Goal: Transaction & Acquisition: Purchase product/service

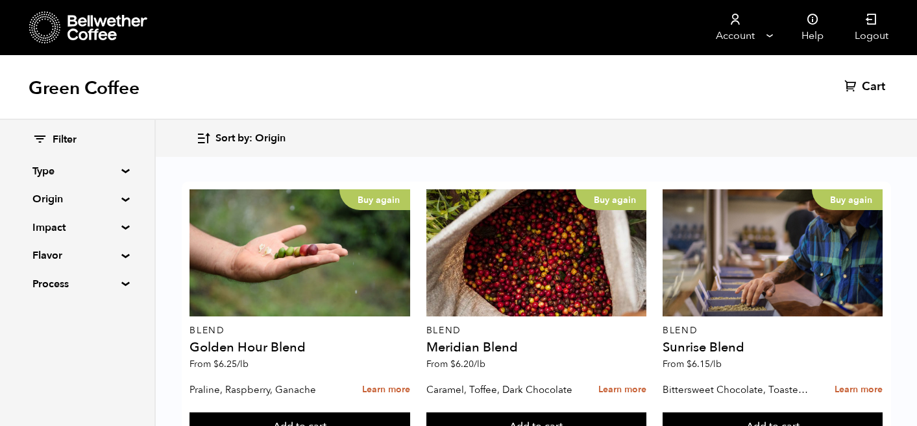
click at [117, 257] on summary "Flavor" at bounding box center [77, 256] width 90 height 16
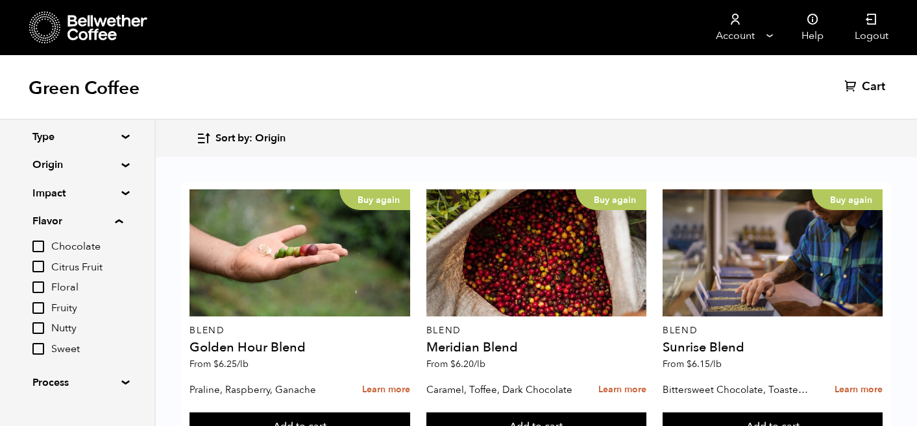
scroll to position [56, 0]
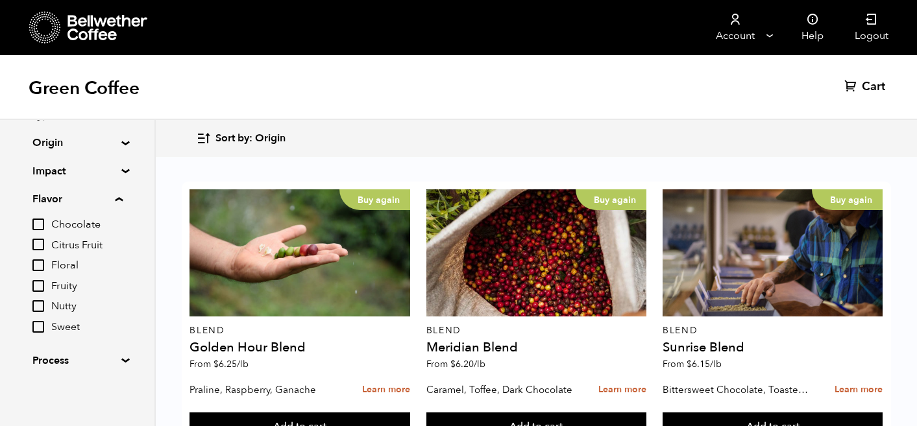
click at [43, 224] on input "Chocolate" at bounding box center [38, 225] width 12 height 12
checkbox input "true"
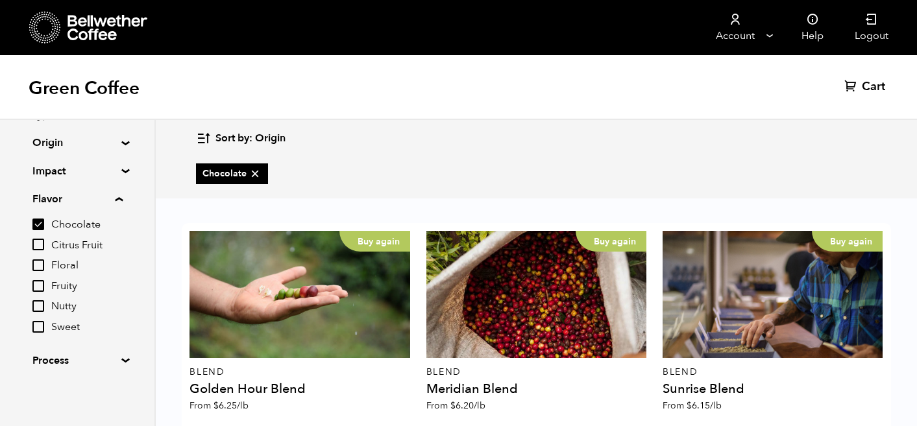
scroll to position [311, 0]
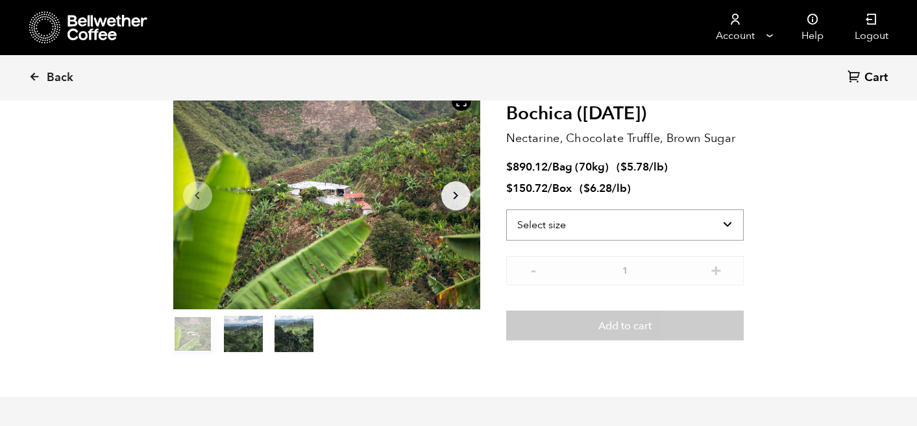
scroll to position [564, 555]
click at [731, 228] on select "Select size Bag (70kg) (154 lbs) Box (24 lbs)" at bounding box center [625, 225] width 238 height 31
select select "box"
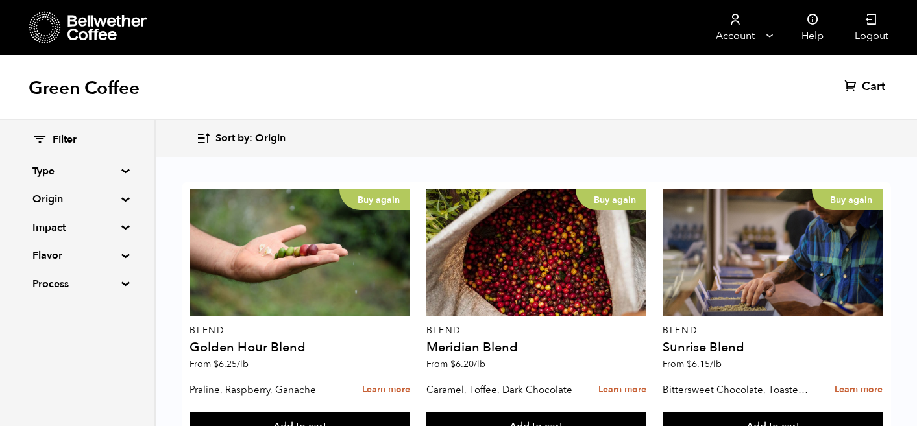
scroll to position [625, 0]
click at [120, 258] on summary "Flavor" at bounding box center [77, 256] width 90 height 16
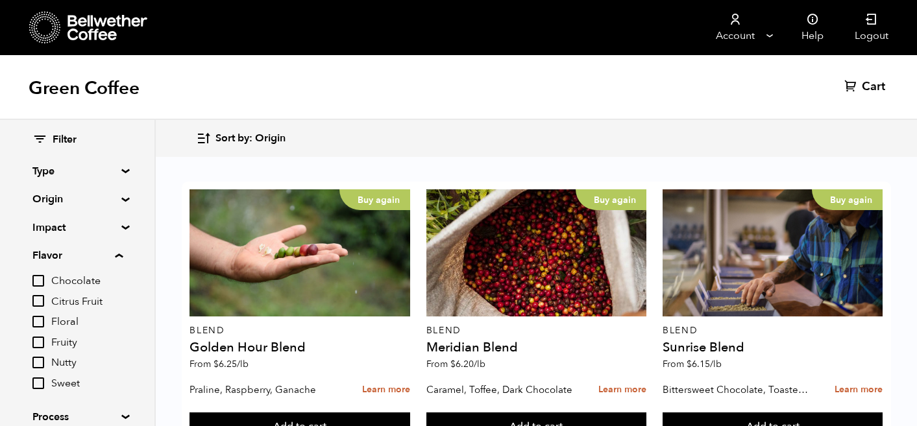
click at [40, 383] on input "Sweet" at bounding box center [38, 384] width 12 height 12
checkbox input "true"
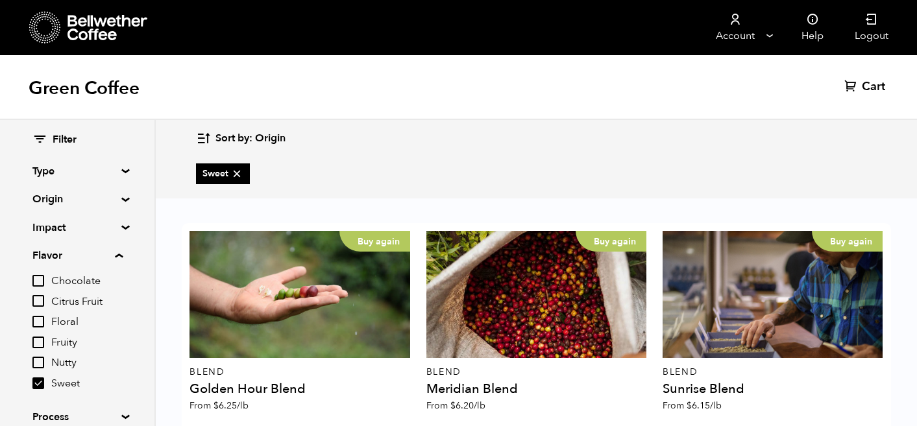
scroll to position [605, 0]
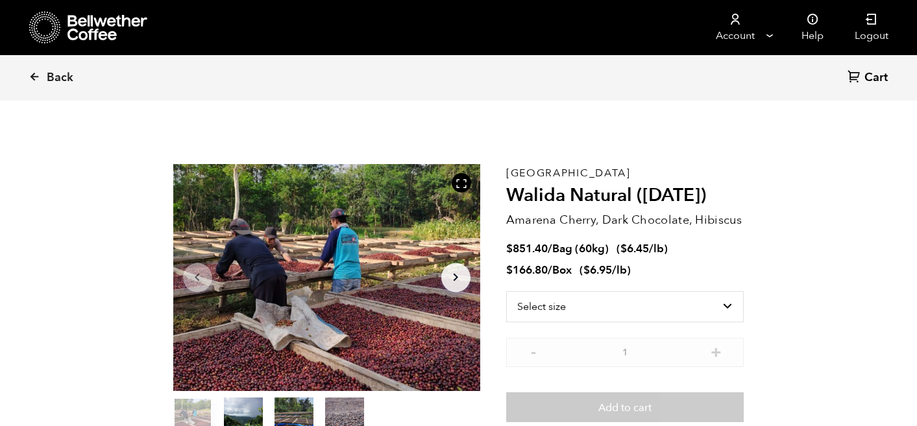
scroll to position [564, 555]
click at [631, 304] on select "Select size Bag (60kg) (132 lbs) Box (24 lbs)" at bounding box center [625, 306] width 238 height 31
select select "box"
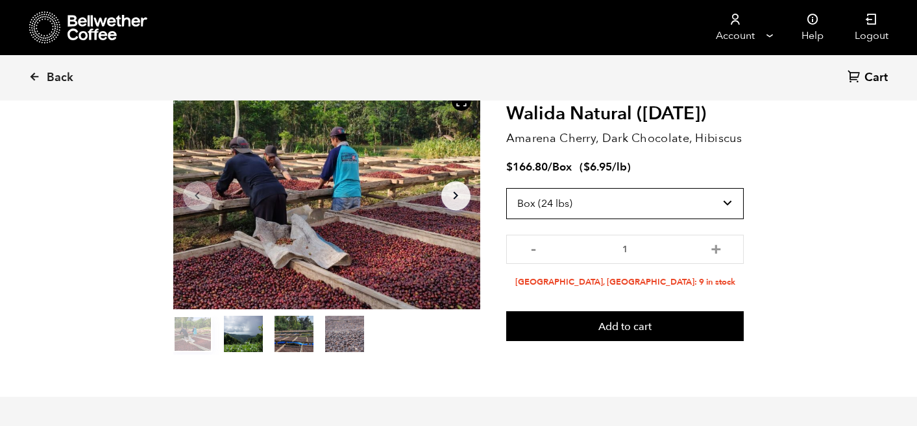
scroll to position [82, 0]
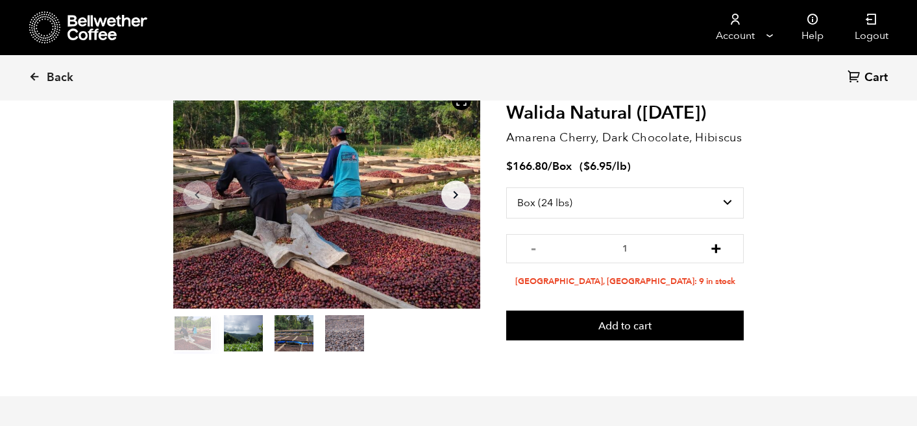
click at [715, 246] on button "+" at bounding box center [716, 247] width 16 height 13
type input "2"
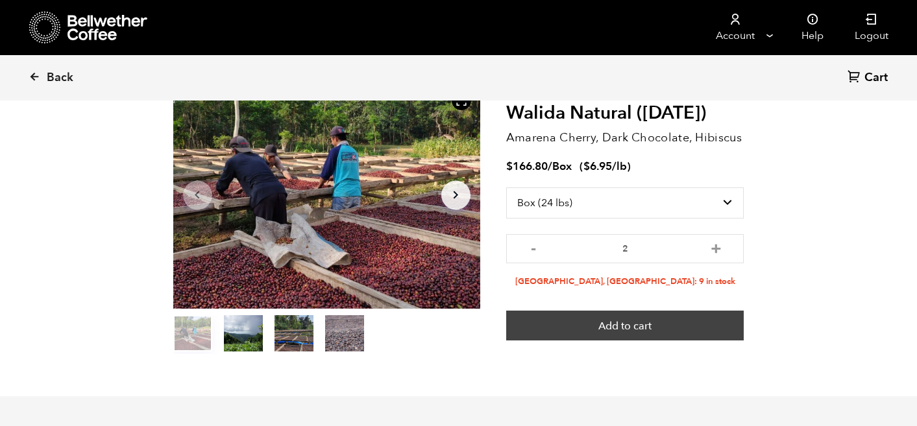
click at [655, 331] on button "Add to cart" at bounding box center [625, 326] width 238 height 30
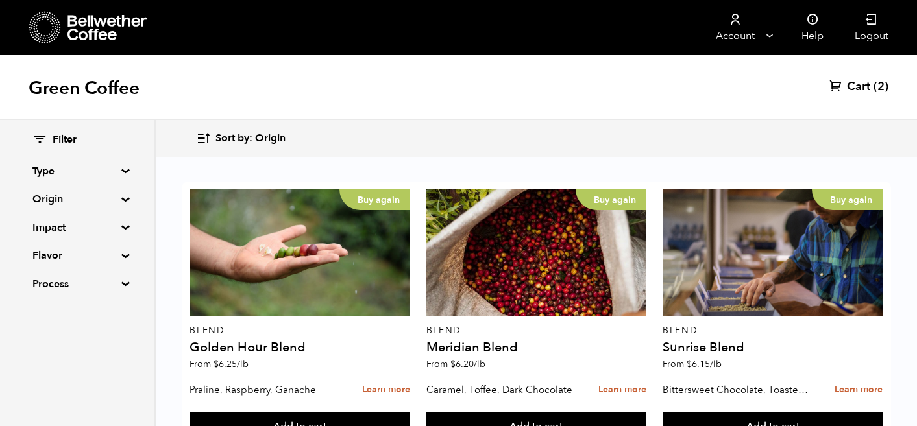
click at [121, 256] on summary "Flavor" at bounding box center [77, 256] width 90 height 16
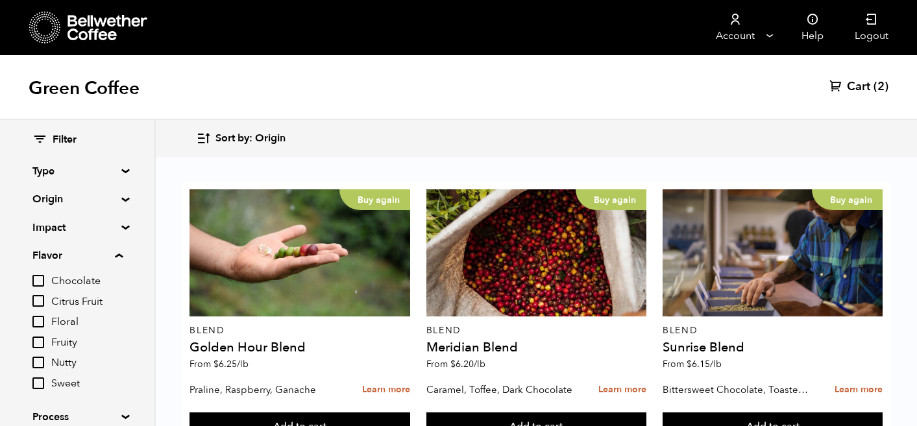
click at [44, 300] on input "Citrus Fruit" at bounding box center [38, 301] width 12 height 12
checkbox input "true"
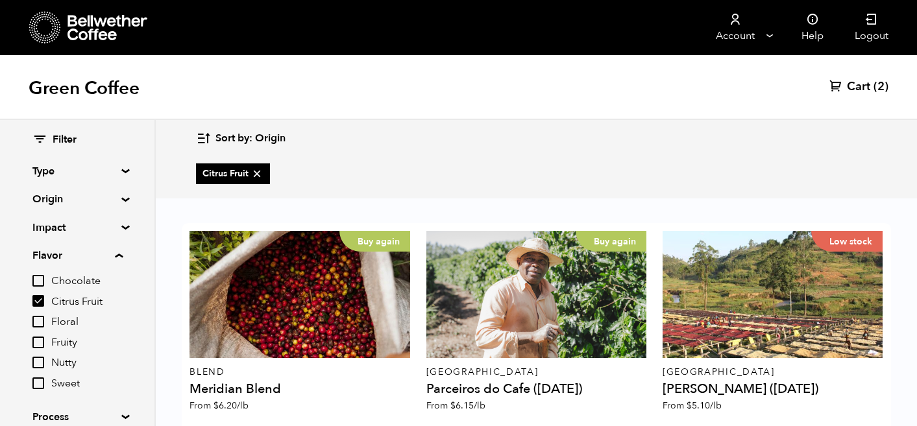
scroll to position [589, 0]
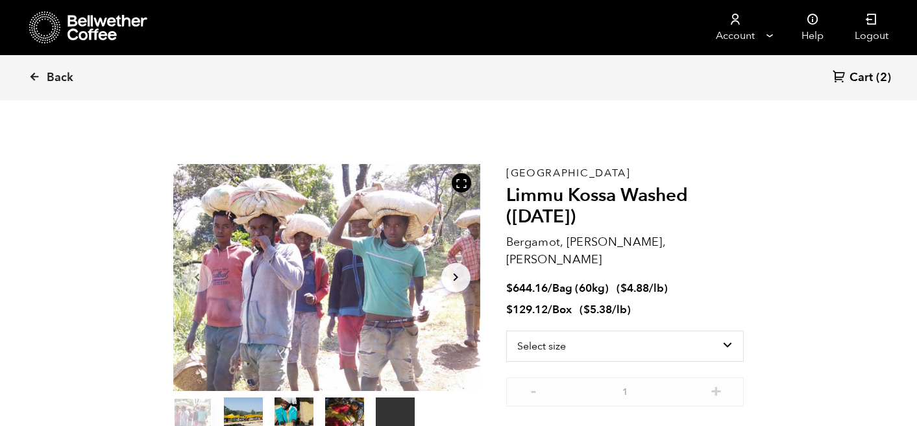
scroll to position [564, 555]
click at [725, 331] on select "Select size Bag (60kg) (132 lbs) Box (24 lbs)" at bounding box center [625, 346] width 238 height 31
select select "box"
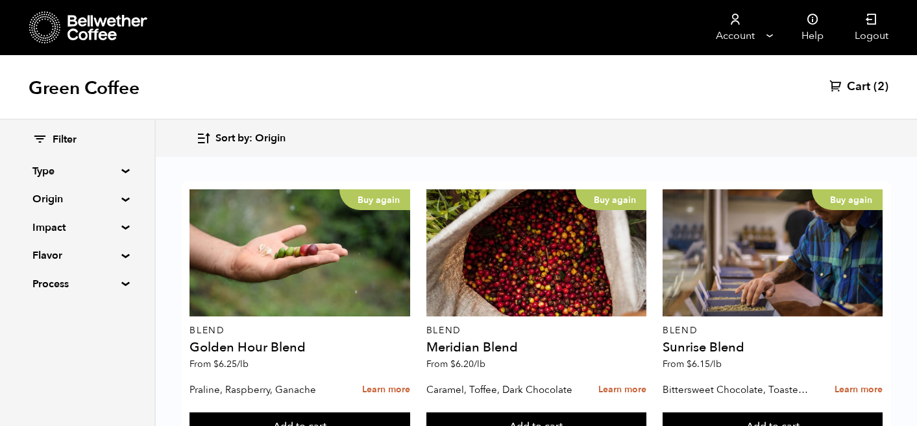
click at [112, 256] on summary "Flavor" at bounding box center [77, 256] width 90 height 16
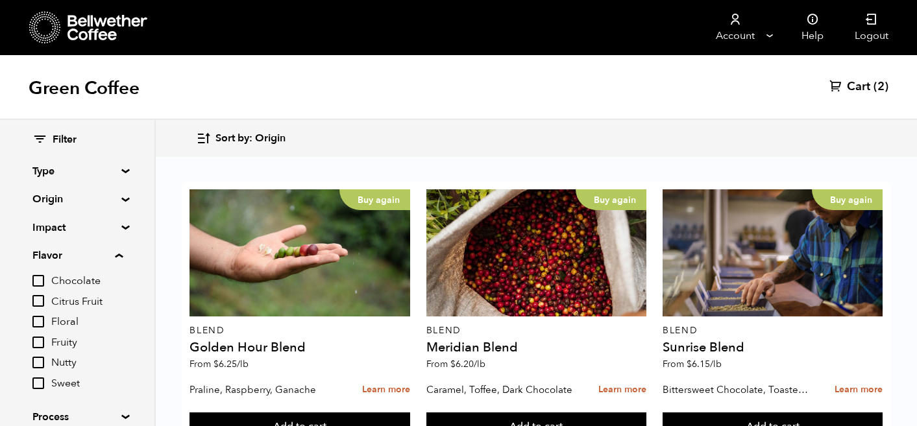
click at [43, 346] on input "Fruity" at bounding box center [38, 343] width 12 height 12
checkbox input "true"
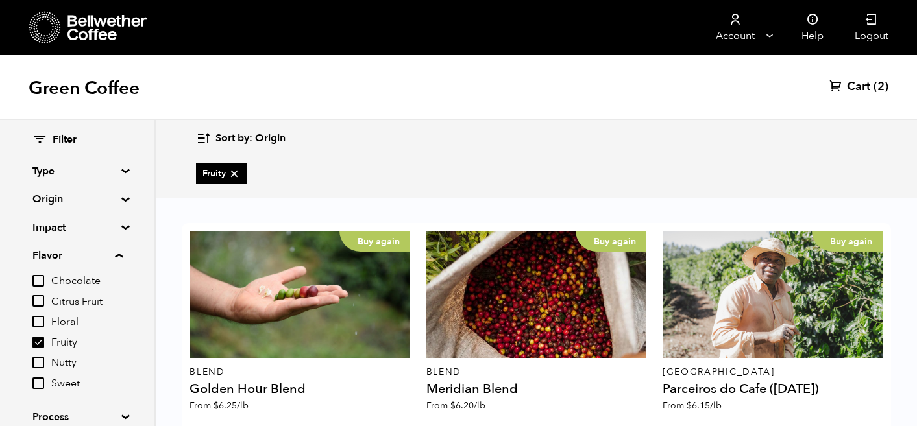
scroll to position [316, 0]
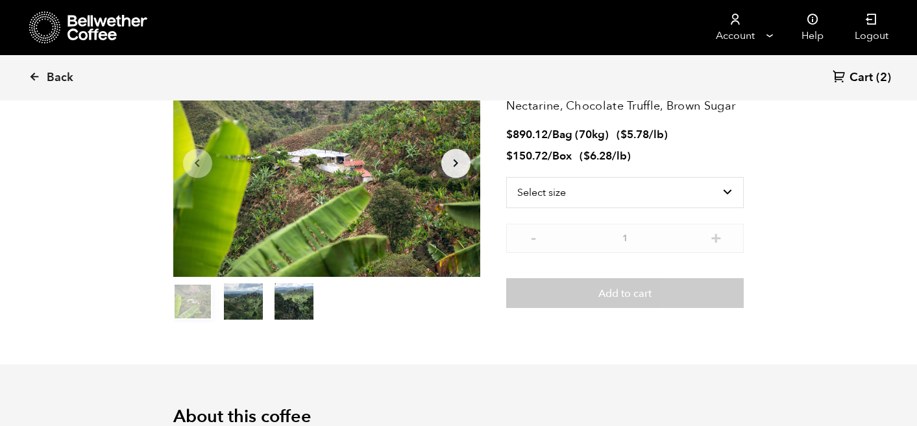
scroll to position [116, 0]
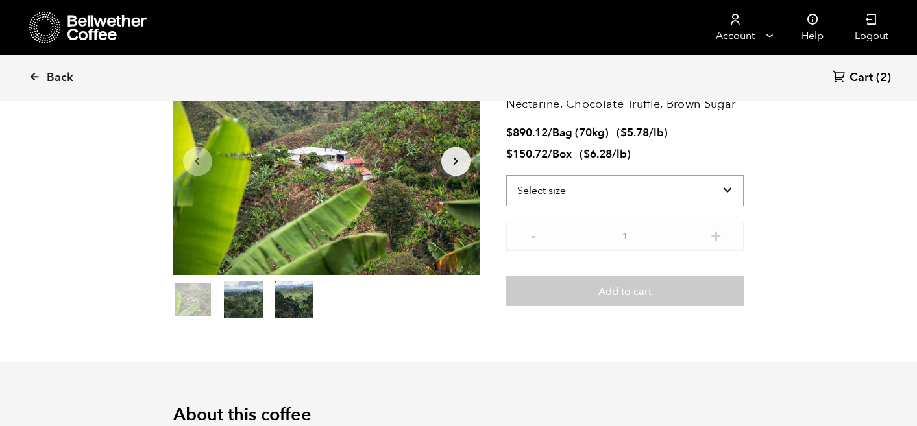
click at [726, 187] on select "Select size Bag (70kg) (154 lbs) Box (24 lbs)" at bounding box center [625, 190] width 238 height 31
select select "box"
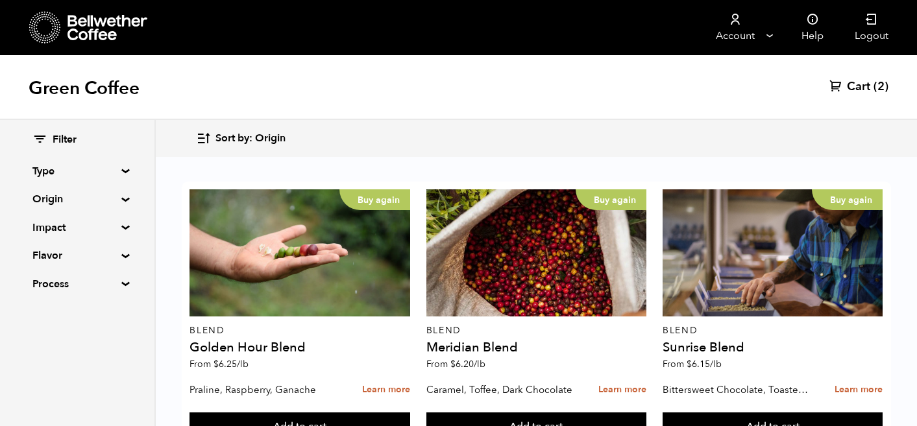
scroll to position [773, 0]
click at [78, 255] on summary "Flavor" at bounding box center [77, 256] width 90 height 16
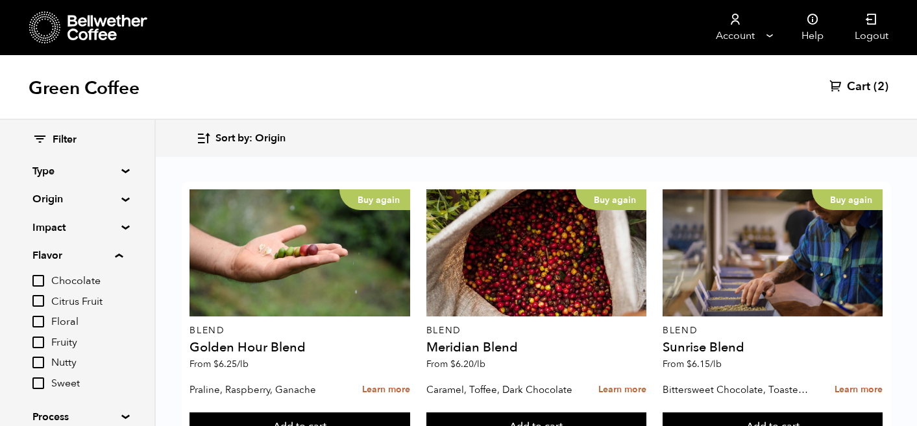
click at [39, 342] on input "Fruity" at bounding box center [38, 343] width 12 height 12
checkbox input "true"
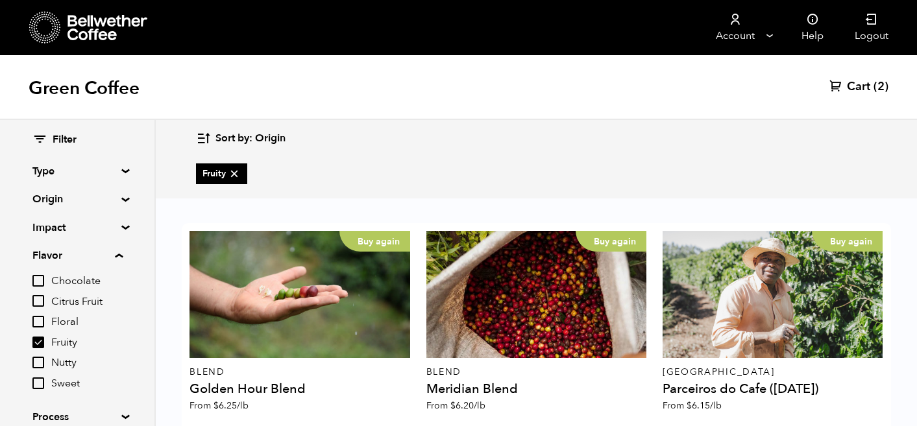
scroll to position [862, 0]
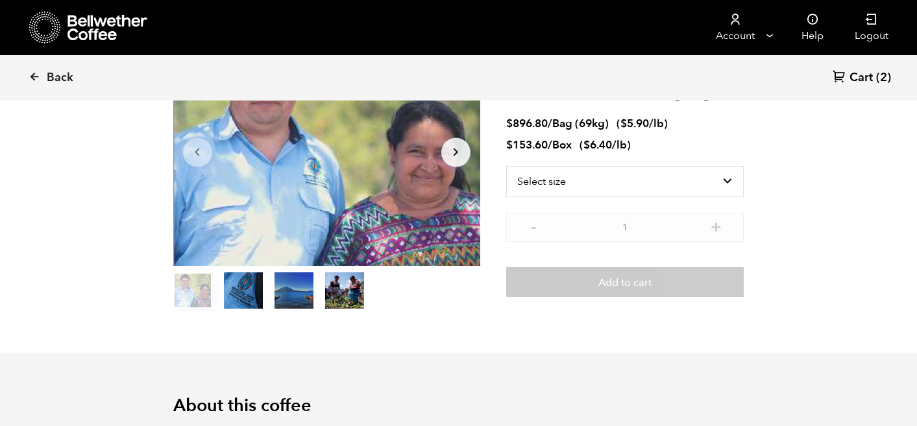
scroll to position [126, 0]
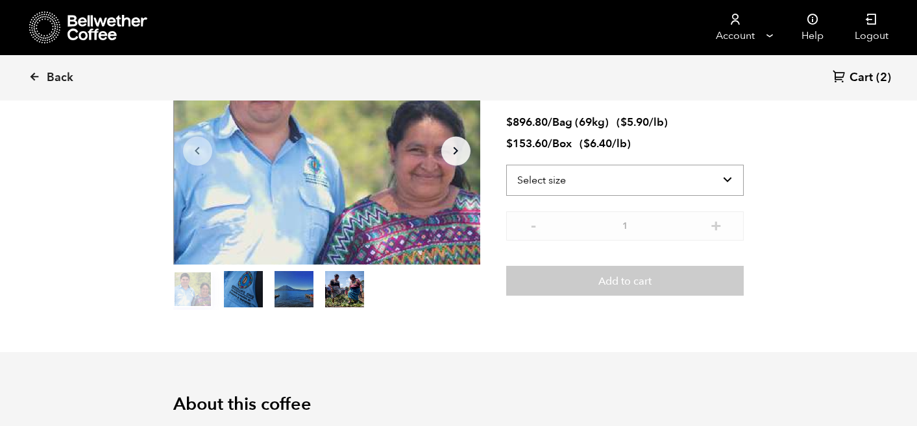
click at [729, 178] on select "Select size Bag (69kg) (152 lbs) Box (24 lbs)" at bounding box center [625, 180] width 238 height 31
select select "box"
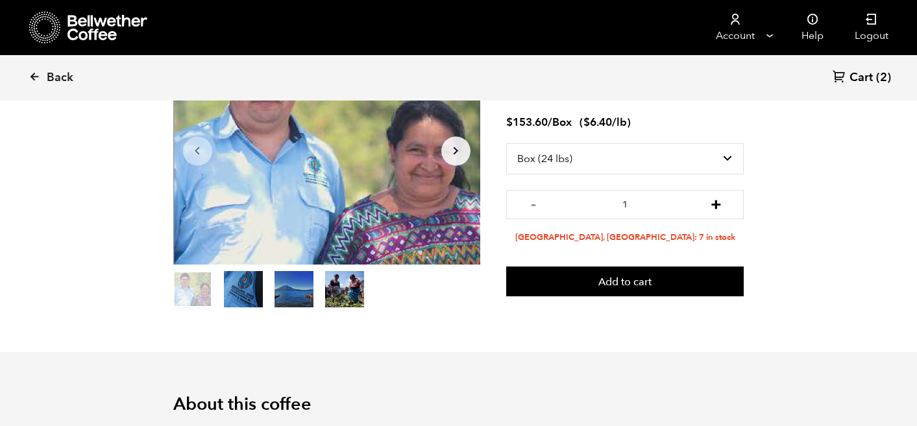
click at [719, 206] on button "+" at bounding box center [716, 203] width 16 height 13
type input "2"
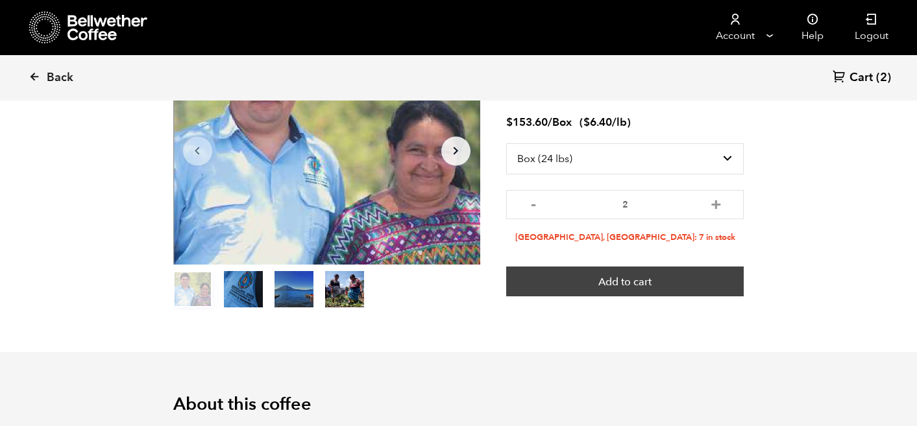
click at [654, 288] on button "Add to cart" at bounding box center [625, 282] width 238 height 30
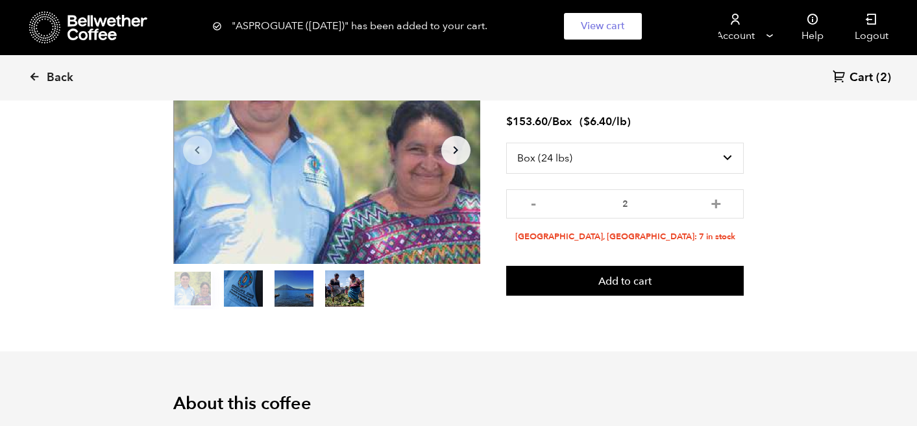
scroll to position [117, 0]
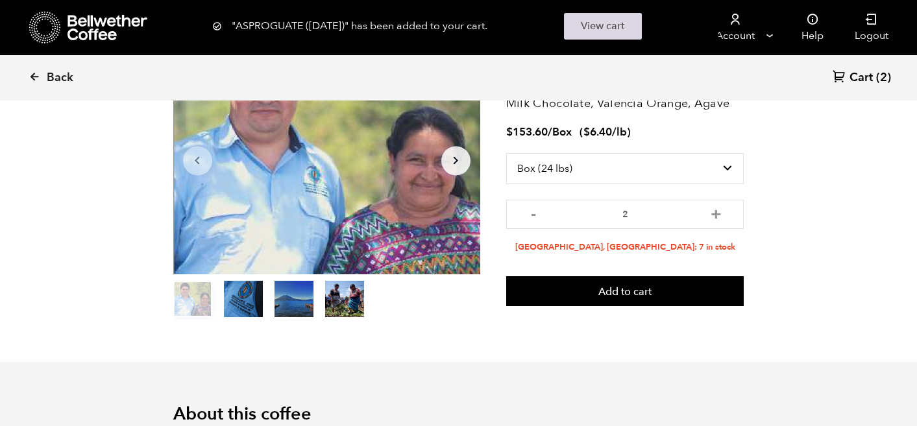
click at [621, 30] on link "View cart" at bounding box center [603, 26] width 78 height 27
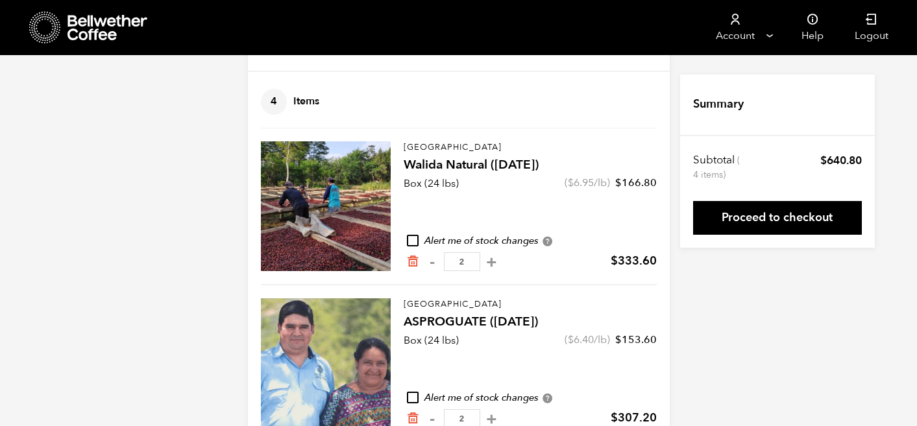
scroll to position [99, 0]
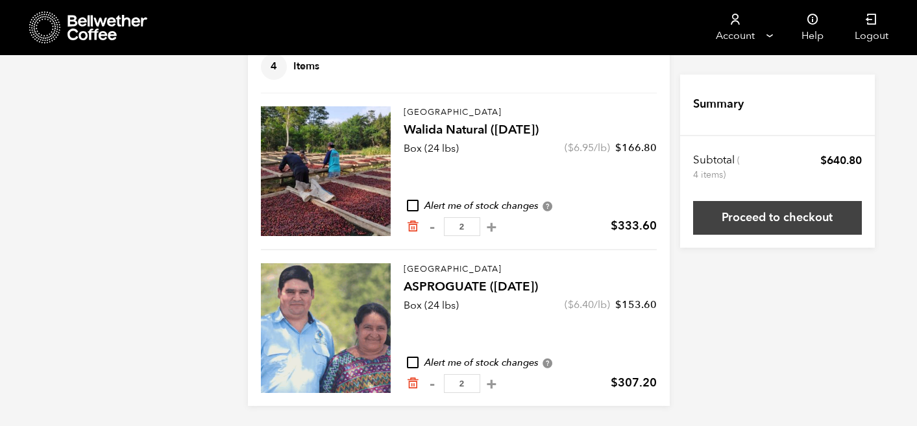
click at [779, 222] on link "Proceed to checkout" at bounding box center [777, 218] width 169 height 34
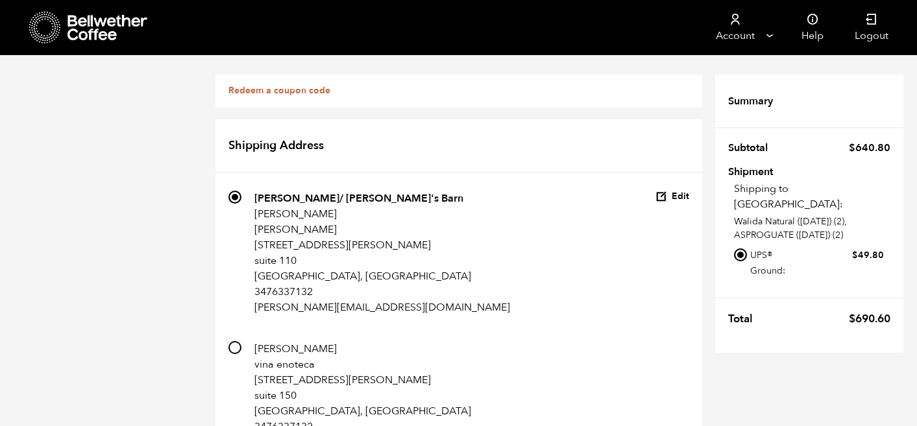
scroll to position [1029, 0]
